Goal: Information Seeking & Learning: Learn about a topic

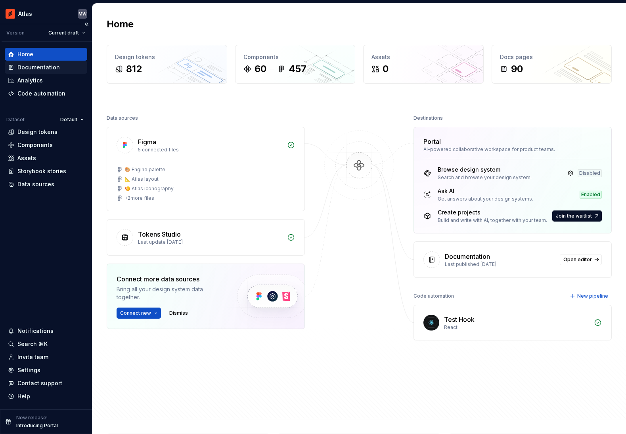
click at [43, 65] on div "Documentation" at bounding box center [38, 67] width 42 height 8
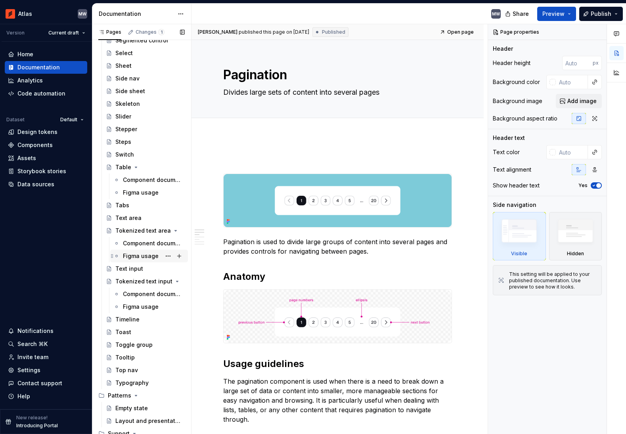
scroll to position [915, 0]
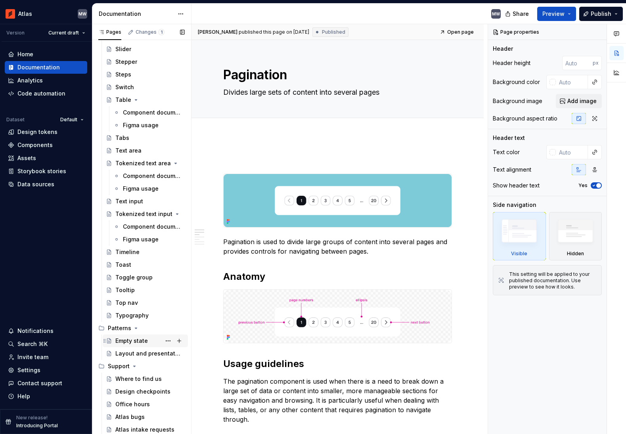
click at [148, 342] on div "Empty state" at bounding box center [149, 340] width 69 height 11
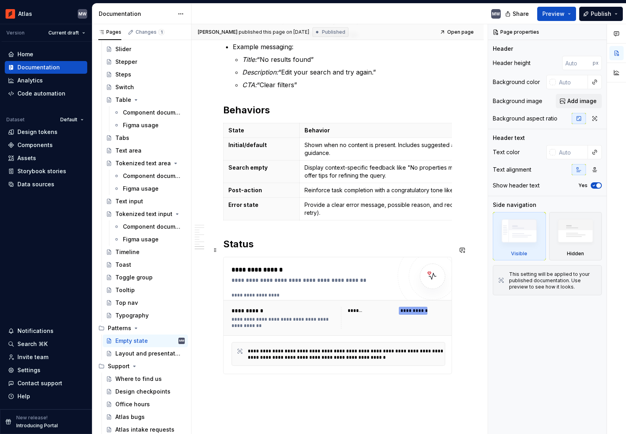
scroll to position [1404, 0]
click at [135, 354] on div "Layout and presentation options" at bounding box center [138, 353] width 46 height 8
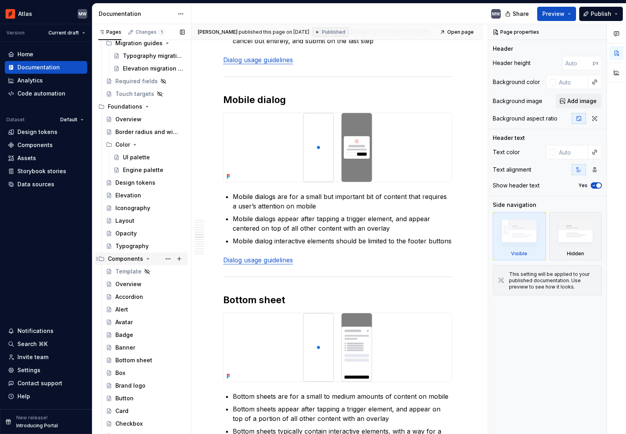
scroll to position [99, 0]
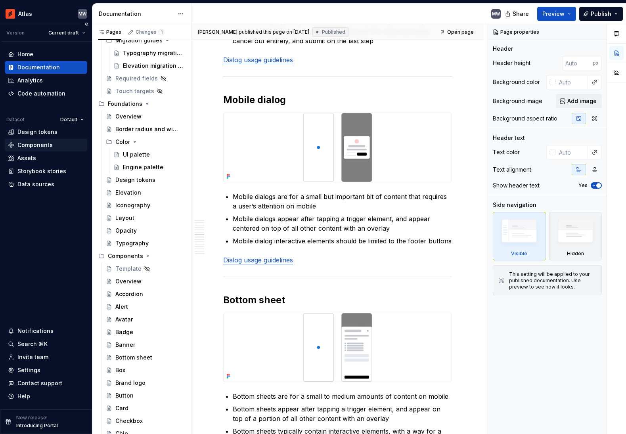
type textarea "*"
click at [45, 144] on div "Components" at bounding box center [34, 145] width 35 height 8
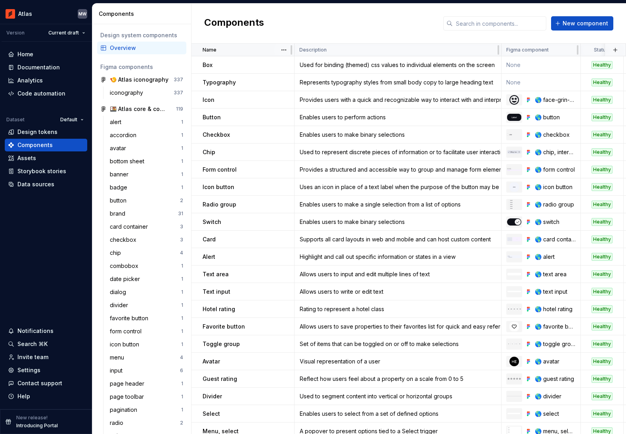
click at [207, 49] on p "Name" at bounding box center [209, 50] width 14 height 6
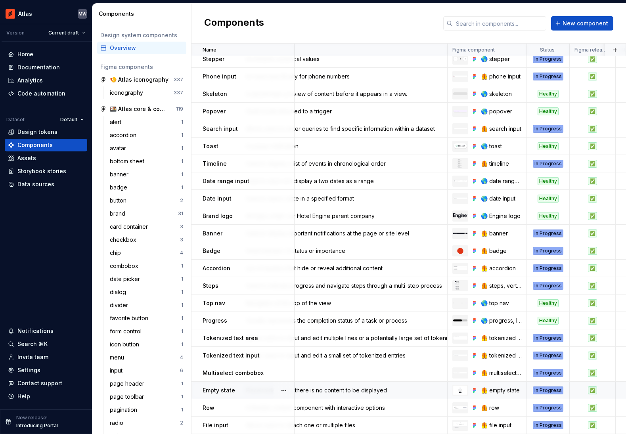
scroll to position [668, 0]
